Goal: Information Seeking & Learning: Learn about a topic

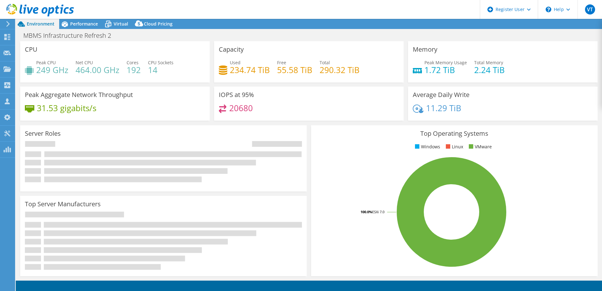
select select "USD"
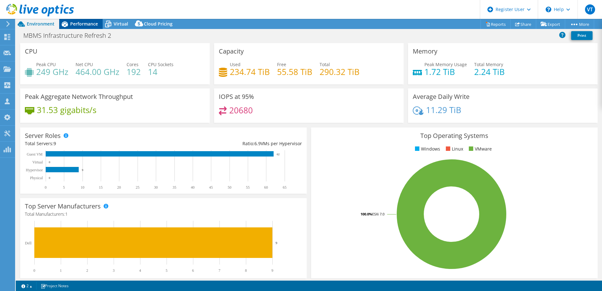
click at [79, 26] on span "Performance" at bounding box center [84, 24] width 28 height 6
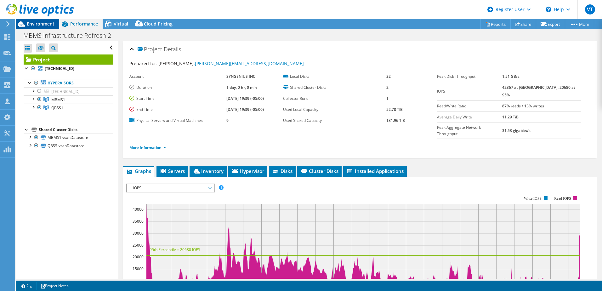
click at [42, 22] on span "Environment" at bounding box center [41, 24] width 28 height 6
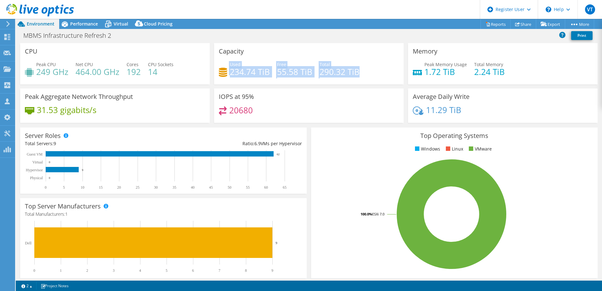
drag, startPoint x: 227, startPoint y: 72, endPoint x: 364, endPoint y: 74, distance: 136.3
click at [364, 74] on div "Used 234.74 TiB Free 55.58 TiB Total 290.32 TiB" at bounding box center [309, 71] width 180 height 20
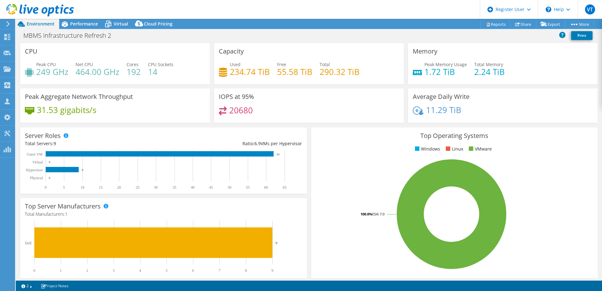
click at [365, 77] on div "Used 234.74 TiB Free 55.58 TiB Total 290.32 TiB" at bounding box center [309, 71] width 180 height 20
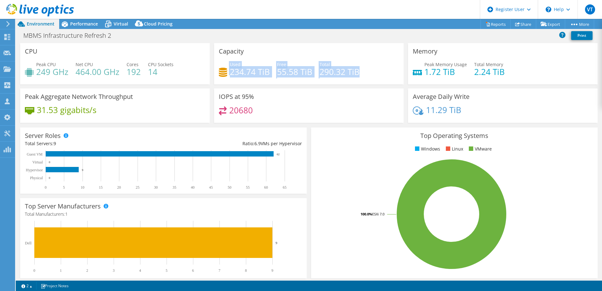
drag, startPoint x: 366, startPoint y: 76, endPoint x: 225, endPoint y: 68, distance: 140.6
click at [225, 68] on div "Used 234.74 TiB Free 55.58 TiB Total 290.32 TiB" at bounding box center [309, 71] width 180 height 20
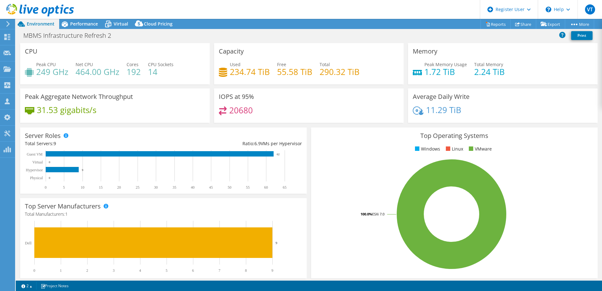
drag, startPoint x: 225, startPoint y: 68, endPoint x: 219, endPoint y: 51, distance: 17.6
click at [219, 51] on h3 "Capacity" at bounding box center [231, 51] width 25 height 7
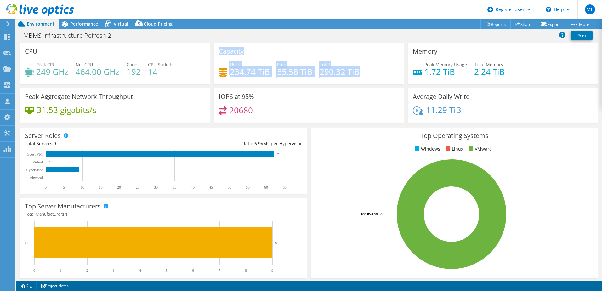
drag, startPoint x: 218, startPoint y: 51, endPoint x: 372, endPoint y: 71, distance: 155.9
click at [372, 71] on div "Capacity Used 234.74 TiB Free 55.58 TiB Total 290.32 TiB" at bounding box center [309, 63] width 190 height 41
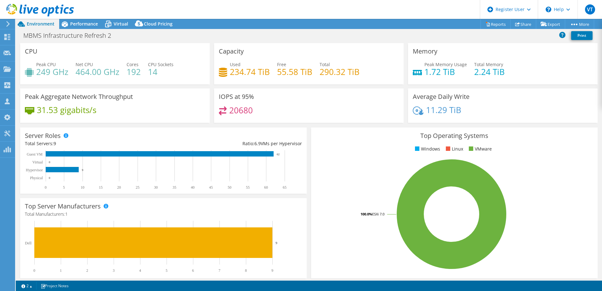
drag, startPoint x: 372, startPoint y: 71, endPoint x: 368, endPoint y: 76, distance: 6.0
click at [368, 76] on div "Used 234.74 TiB Free 55.58 TiB Total 290.32 TiB" at bounding box center [309, 71] width 180 height 20
click at [238, 71] on h4 "234.74 TiB" at bounding box center [250, 71] width 40 height 7
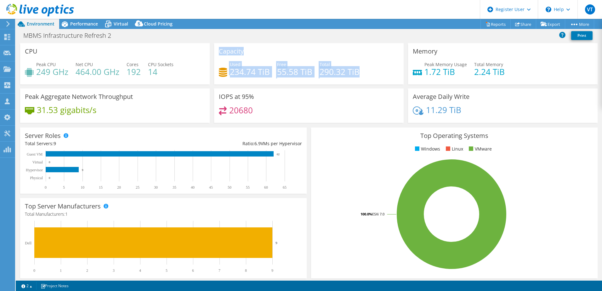
drag, startPoint x: 216, startPoint y: 52, endPoint x: 366, endPoint y: 66, distance: 150.9
click at [366, 66] on div "Capacity Used 234.74 TiB Free 55.58 TiB Total 290.32 TiB" at bounding box center [309, 63] width 190 height 41
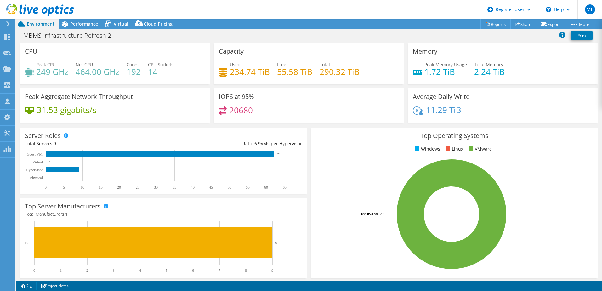
drag, startPoint x: 366, startPoint y: 66, endPoint x: 363, endPoint y: 74, distance: 8.2
click at [363, 74] on div "Used 234.74 TiB Free 55.58 TiB Total 290.32 TiB" at bounding box center [309, 71] width 180 height 20
drag, startPoint x: 91, startPoint y: 112, endPoint x: 35, endPoint y: 112, distance: 55.4
click at [35, 112] on div "31.53 gigabits/s" at bounding box center [115, 112] width 180 height 13
drag, startPoint x: 35, startPoint y: 112, endPoint x: 32, endPoint y: 103, distance: 9.3
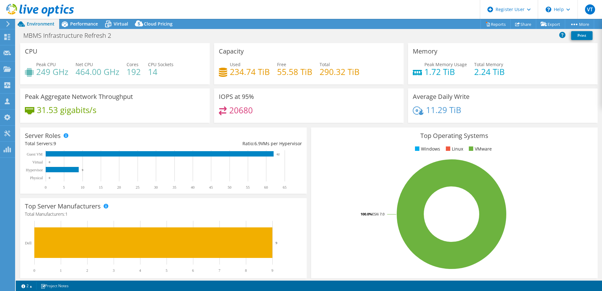
click at [33, 103] on div "Peak Aggregate Network Throughput 31.53 gigabits/s" at bounding box center [115, 105] width 190 height 34
drag, startPoint x: 26, startPoint y: 98, endPoint x: 117, endPoint y: 111, distance: 92.3
click at [117, 111] on div "Peak Aggregate Network Throughput 31.53 gigabits/s" at bounding box center [115, 105] width 190 height 34
drag, startPoint x: 117, startPoint y: 111, endPoint x: 113, endPoint y: 112, distance: 4.5
click at [111, 112] on div "31.53 gigabits/s" at bounding box center [115, 112] width 180 height 13
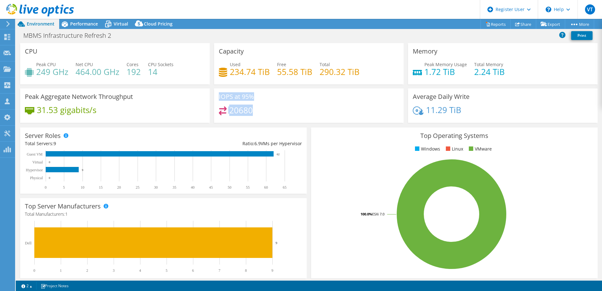
drag, startPoint x: 215, startPoint y: 95, endPoint x: 266, endPoint y: 118, distance: 55.8
click at [266, 118] on div "IOPS at 95% 20680" at bounding box center [309, 105] width 190 height 34
drag, startPoint x: 411, startPoint y: 96, endPoint x: 468, endPoint y: 110, distance: 58.6
click at [467, 110] on div "Average Daily Write 11.29 TiB" at bounding box center [503, 105] width 190 height 34
drag, startPoint x: 468, startPoint y: 110, endPoint x: 478, endPoint y: 115, distance: 11.4
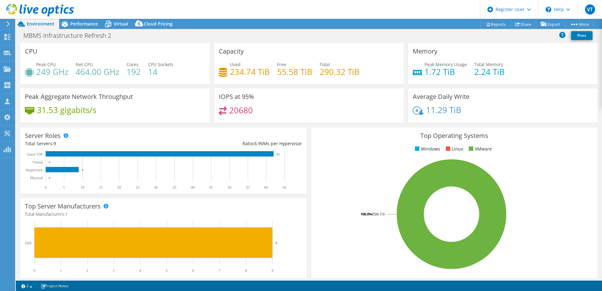
click at [478, 115] on div "11.29 TiB" at bounding box center [503, 112] width 180 height 13
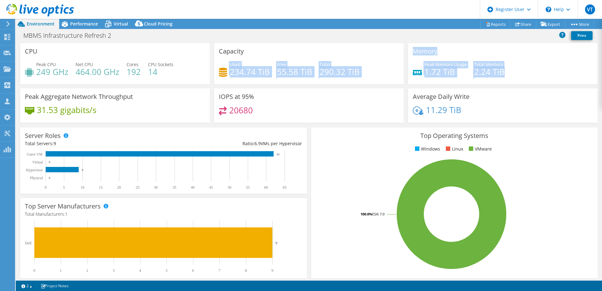
drag, startPoint x: 513, startPoint y: 75, endPoint x: 402, endPoint y: 51, distance: 113.3
click at [402, 51] on div "CPU Peak CPU 249 GHz Net CPU 464.00 GHz Cores 192 CPU Sockets 14 Capacity Used …" at bounding box center [309, 85] width 582 height 84
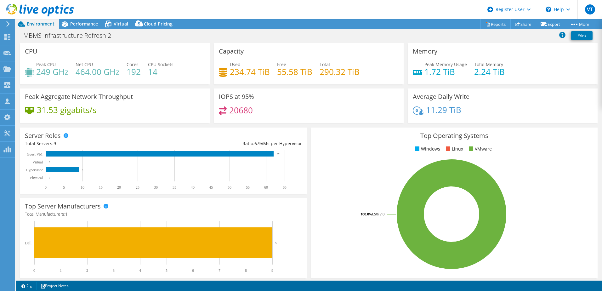
drag, startPoint x: 402, startPoint y: 51, endPoint x: 387, endPoint y: 99, distance: 50.1
click at [387, 99] on div "IOPS at 95% 20680" at bounding box center [309, 105] width 190 height 34
click at [84, 25] on span "Performance" at bounding box center [84, 24] width 28 height 6
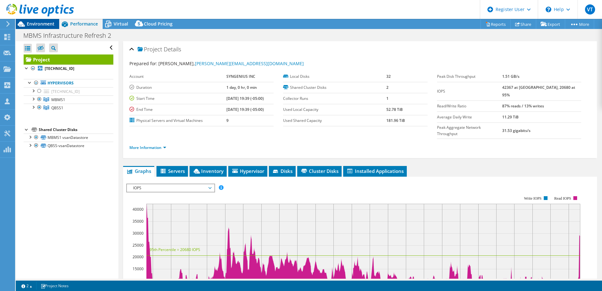
click at [32, 25] on span "Environment" at bounding box center [41, 24] width 28 height 6
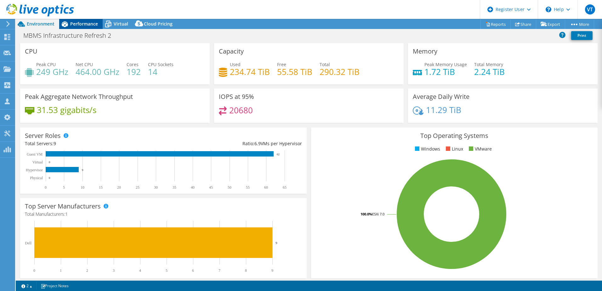
click at [92, 25] on span "Performance" at bounding box center [84, 24] width 28 height 6
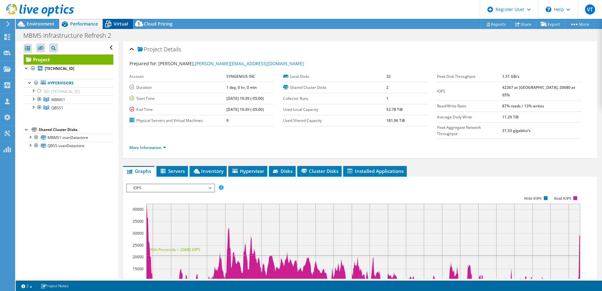
click at [123, 25] on span "Virtual" at bounding box center [121, 24] width 14 height 6
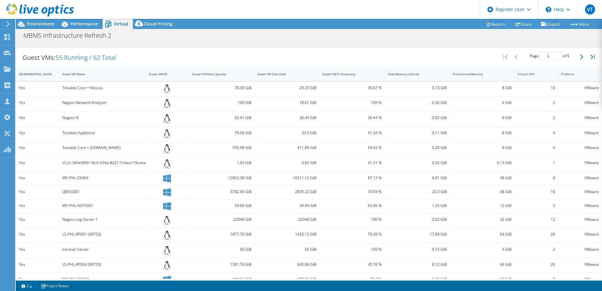
scroll to position [81, 0]
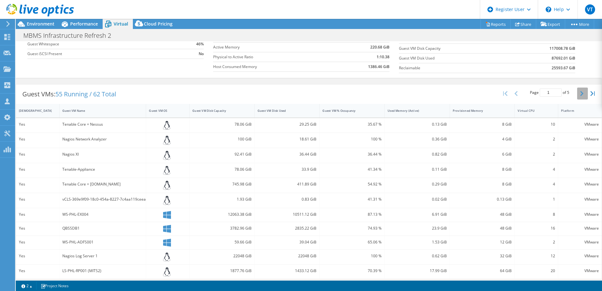
click at [580, 92] on icon "button" at bounding box center [581, 93] width 3 height 5
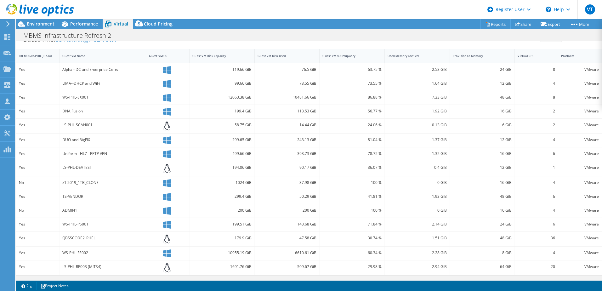
scroll to position [41, 0]
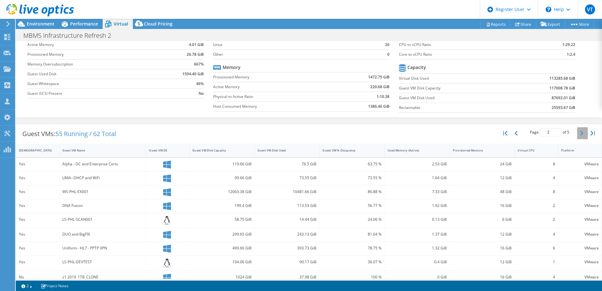
click at [580, 135] on button "button" at bounding box center [582, 133] width 11 height 12
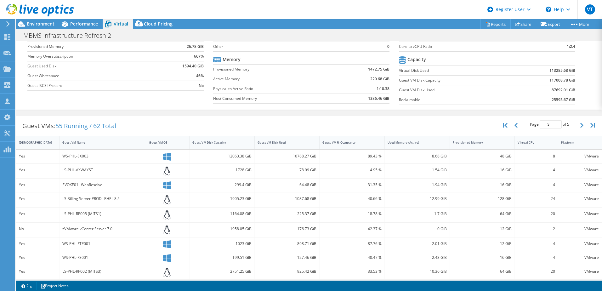
scroll to position [46, 0]
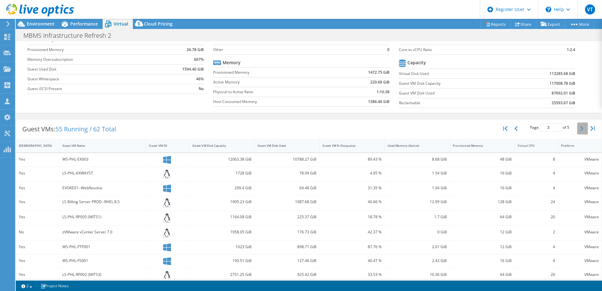
click at [580, 129] on icon "button" at bounding box center [581, 128] width 3 height 5
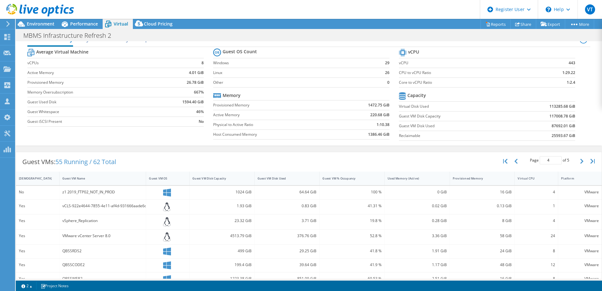
scroll to position [12, 0]
click at [580, 164] on icon "button" at bounding box center [581, 162] width 3 height 5
type input "5"
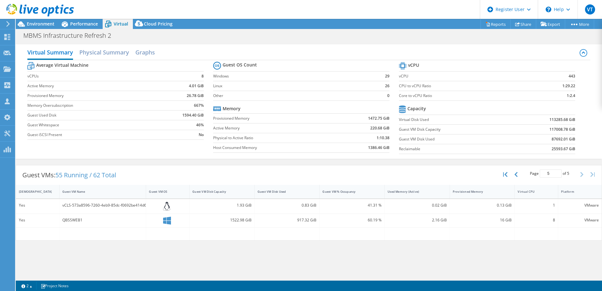
scroll to position [0, 0]
click at [101, 53] on h2 "Physical Summary" at bounding box center [104, 53] width 50 height 14
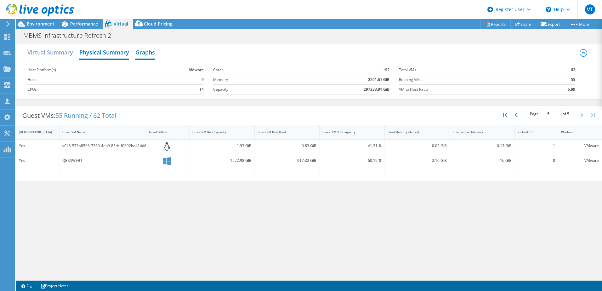
click at [145, 54] on h2 "Graphs" at bounding box center [145, 53] width 20 height 14
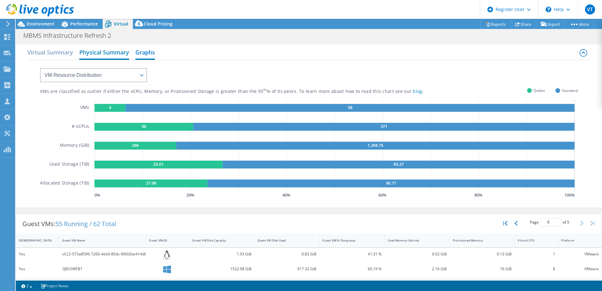
click at [116, 54] on h2 "Physical Summary" at bounding box center [104, 53] width 50 height 14
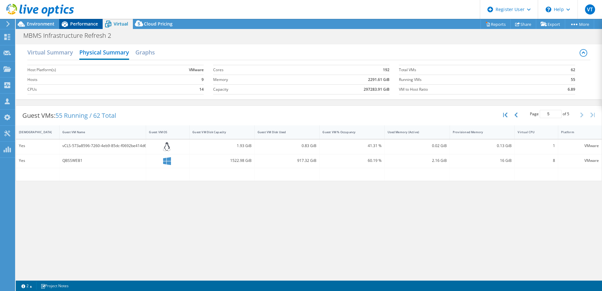
click at [81, 22] on span "Performance" at bounding box center [84, 24] width 28 height 6
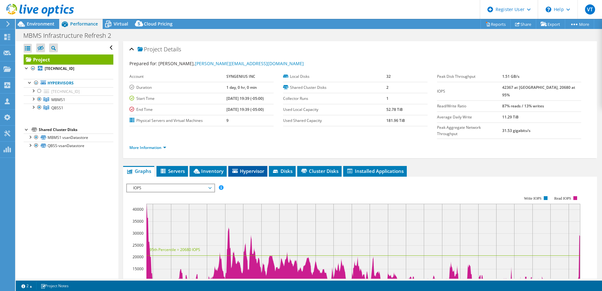
click at [245, 168] on span "Hypervisor" at bounding box center [247, 171] width 33 height 6
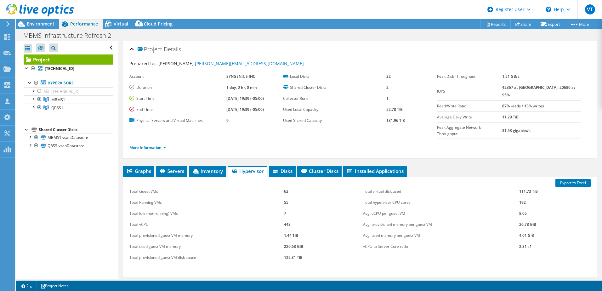
click at [131, 49] on div "Project Details" at bounding box center [359, 50] width 461 height 14
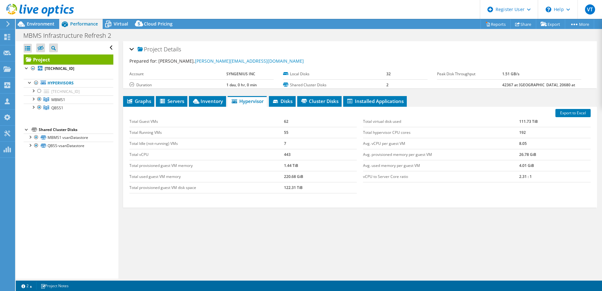
click at [131, 49] on div "Project Details" at bounding box center [359, 50] width 461 height 14
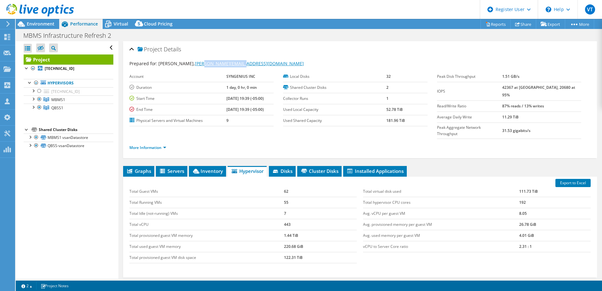
drag, startPoint x: 252, startPoint y: 65, endPoint x: 206, endPoint y: 65, distance: 45.7
click at [206, 65] on div "Prepared for: [PERSON_NAME], [PERSON_NAME][EMAIL_ADDRESS][DOMAIN_NAME]" at bounding box center [359, 63] width 461 height 7
copy link "[DOMAIN_NAME]"
click at [225, 51] on div "Project Details" at bounding box center [359, 50] width 461 height 14
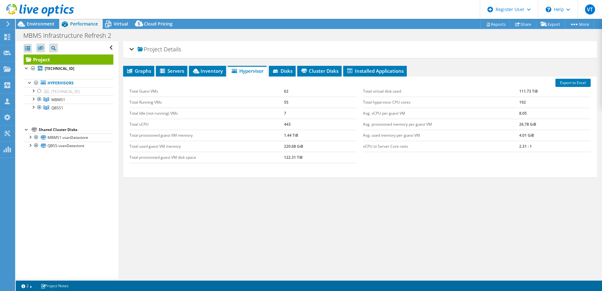
click at [131, 49] on div "Project Details" at bounding box center [359, 50] width 461 height 14
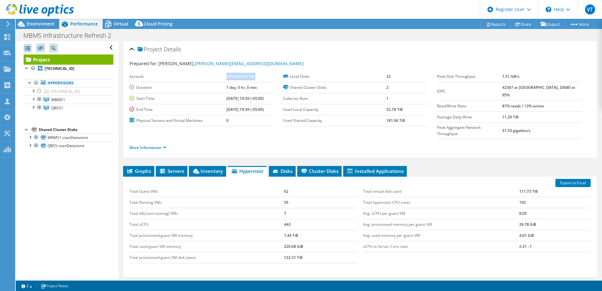
drag, startPoint x: 218, startPoint y: 77, endPoint x: 256, endPoint y: 72, distance: 38.7
click at [256, 72] on tr "Account SYNGENIUS INC" at bounding box center [201, 76] width 144 height 11
drag, startPoint x: 256, startPoint y: 72, endPoint x: 231, endPoint y: 42, distance: 39.6
click at [231, 42] on div "Project Details Prepared for: [PERSON_NAME], [PERSON_NAME][EMAIL_ADDRESS][DOMAI…" at bounding box center [360, 99] width 474 height 117
drag, startPoint x: 217, startPoint y: 77, endPoint x: 253, endPoint y: 75, distance: 36.3
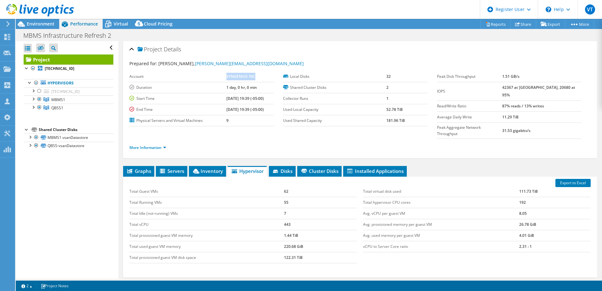
click at [253, 75] on tr "Account SYNGENIUS INC" at bounding box center [201, 76] width 144 height 11
drag, startPoint x: 253, startPoint y: 75, endPoint x: 206, endPoint y: 74, distance: 47.2
click at [206, 74] on label "Account" at bounding box center [177, 76] width 97 height 6
click at [46, 26] on span "Environment" at bounding box center [41, 24] width 28 height 6
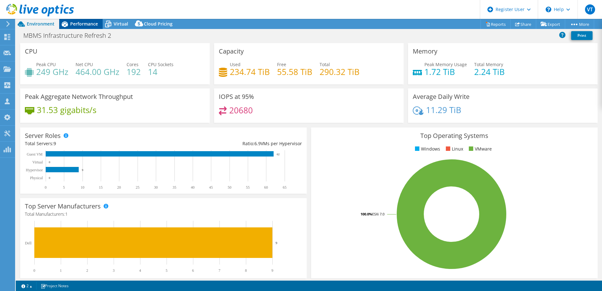
click at [93, 26] on span "Performance" at bounding box center [84, 24] width 28 height 6
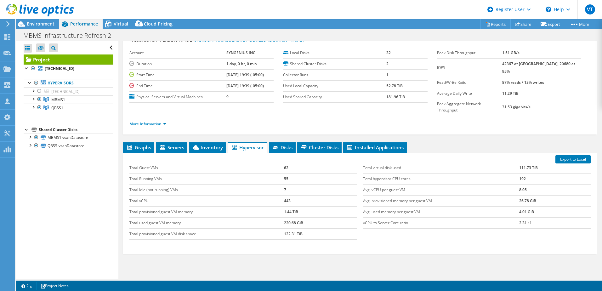
scroll to position [43, 0]
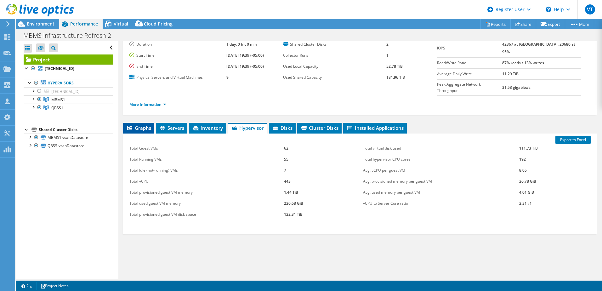
click at [142, 125] on span "Graphs" at bounding box center [138, 128] width 25 height 6
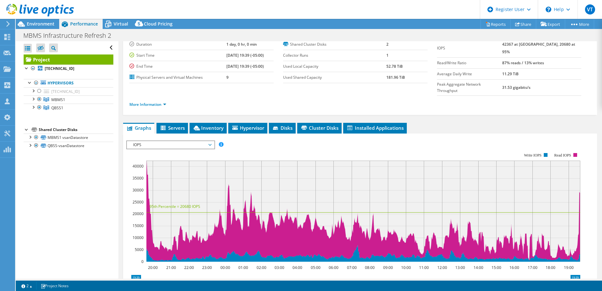
click at [256, 144] on rect at bounding box center [353, 207] width 454 height 126
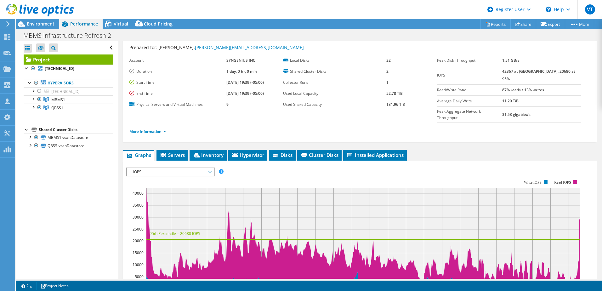
scroll to position [0, 0]
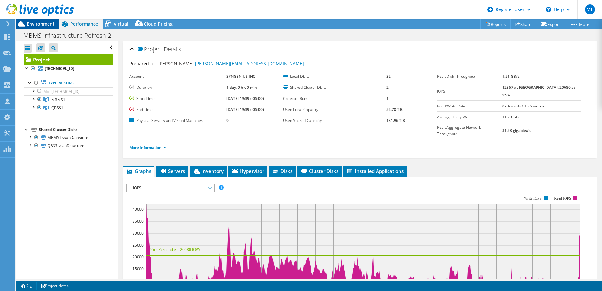
click at [47, 23] on span "Environment" at bounding box center [41, 24] width 28 height 6
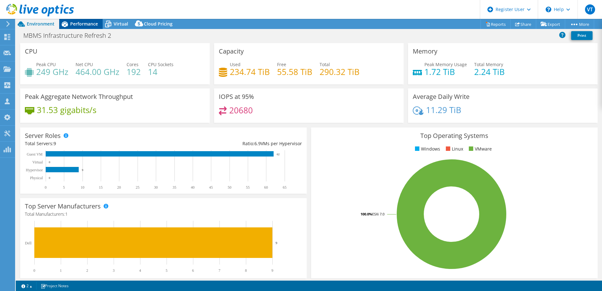
click at [82, 23] on span "Performance" at bounding box center [84, 24] width 28 height 6
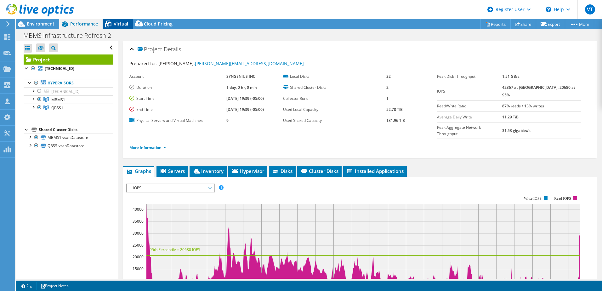
click at [116, 24] on span "Virtual" at bounding box center [121, 24] width 14 height 6
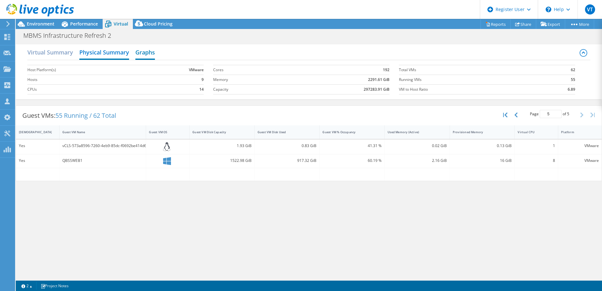
click at [155, 55] on h2 "Graphs" at bounding box center [145, 53] width 20 height 14
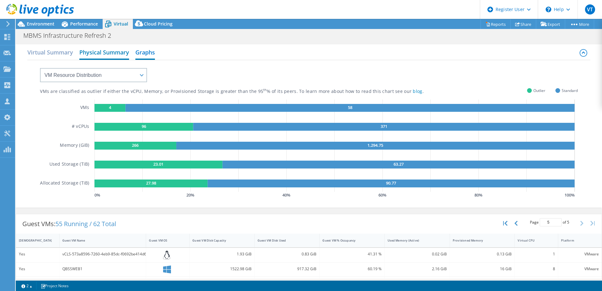
click at [115, 51] on h2 "Physical Summary" at bounding box center [104, 53] width 50 height 14
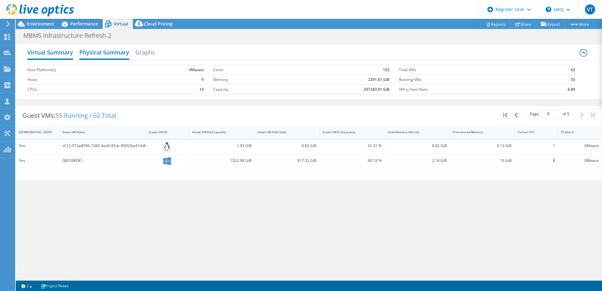
click at [53, 51] on h2 "Virtual Summary" at bounding box center [50, 53] width 46 height 14
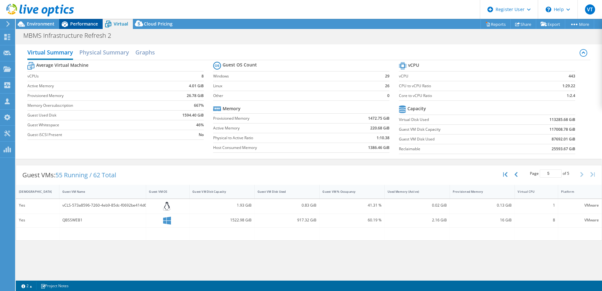
click at [74, 23] on span "Performance" at bounding box center [84, 24] width 28 height 6
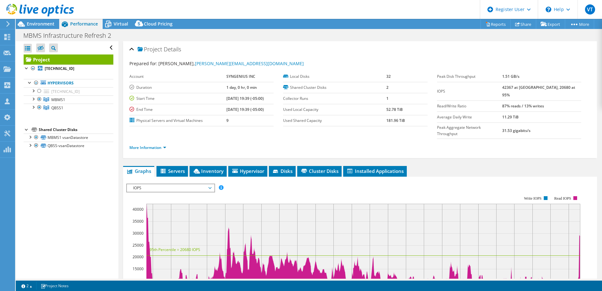
drag, startPoint x: 514, startPoint y: 88, endPoint x: 527, endPoint y: 87, distance: 12.9
click at [527, 87] on tr "IOPS 42367 at [GEOGRAPHIC_DATA], 20680 at 95%" at bounding box center [509, 91] width 144 height 19
click at [42, 21] on span "Environment" at bounding box center [41, 24] width 28 height 6
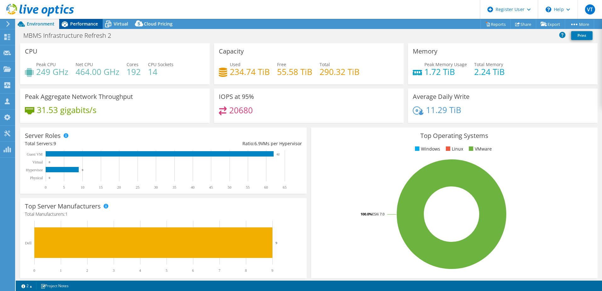
click at [75, 23] on span "Performance" at bounding box center [84, 24] width 28 height 6
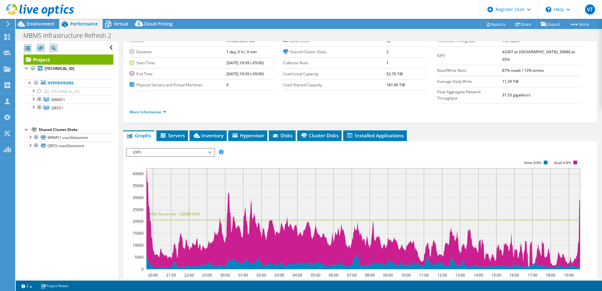
scroll to position [63, 0]
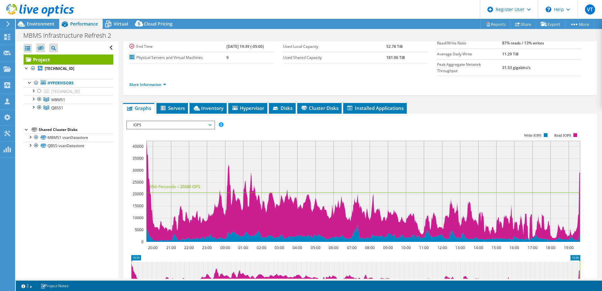
click at [203, 121] on span "IOPS" at bounding box center [170, 125] width 81 height 8
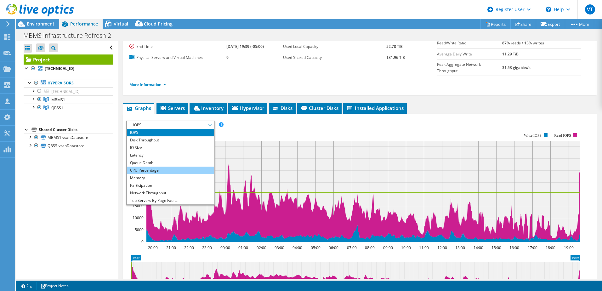
click at [164, 167] on li "CPU Percentage" at bounding box center [170, 171] width 87 height 8
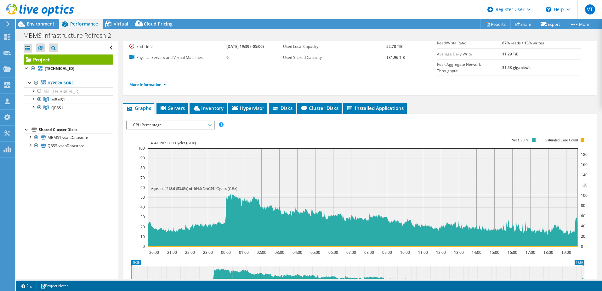
scroll to position [0, 0]
